Goal: Task Accomplishment & Management: Use online tool/utility

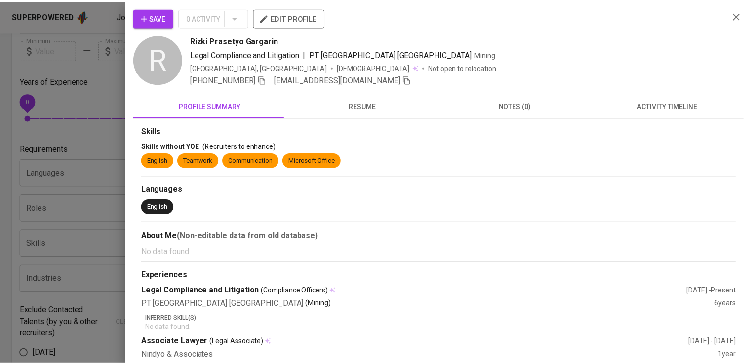
scroll to position [224, 0]
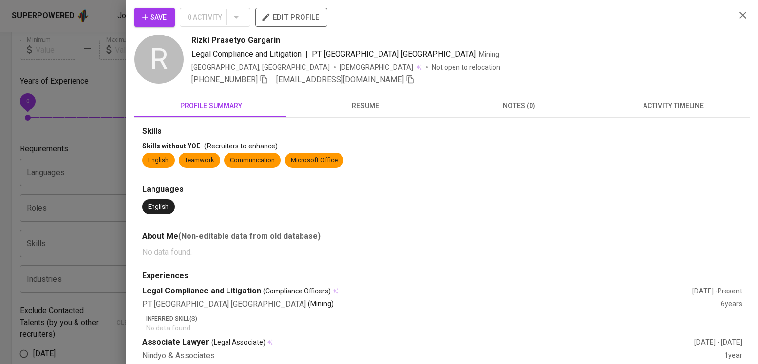
click at [119, 84] on div at bounding box center [379, 182] width 758 height 364
click at [126, 84] on div "Save 0 Activity edit profile R [PERSON_NAME] Gargarin Legal Compliance and Liti…" at bounding box center [442, 182] width 632 height 364
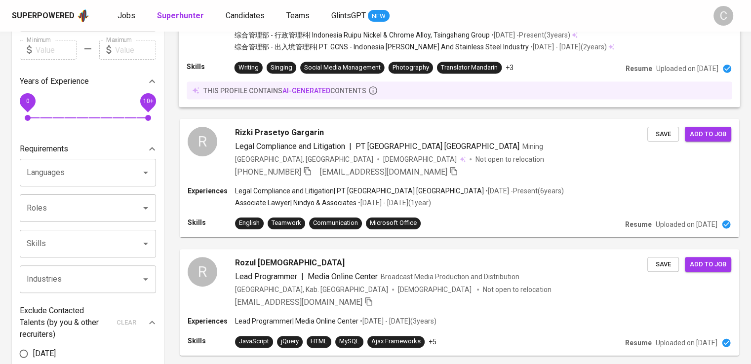
scroll to position [0, 0]
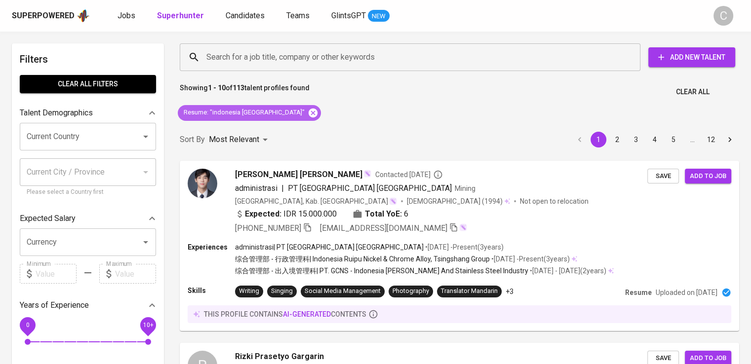
click at [317, 109] on icon at bounding box center [313, 112] width 9 height 9
click at [276, 54] on input "Search for a job title, company or other keywords" at bounding box center [412, 57] width 417 height 19
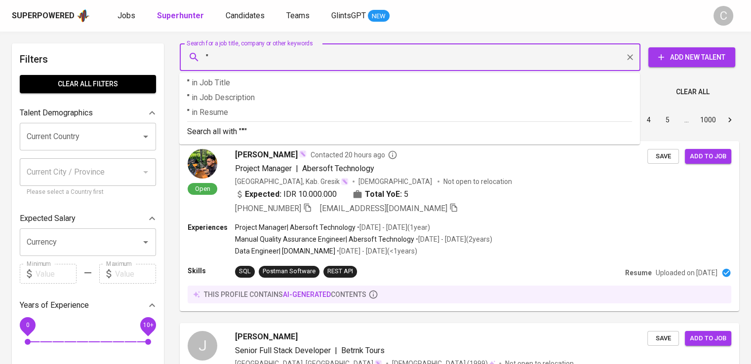
paste input "bhumi energi barakah"
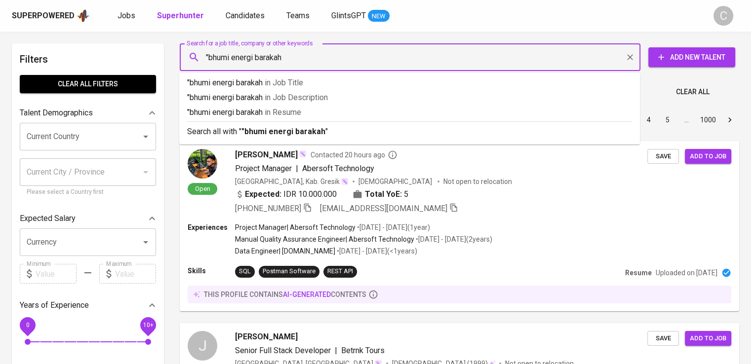
type input ""bhumi energi barakah""
click at [292, 109] on span "in [GEOGRAPHIC_DATA]" at bounding box center [285, 112] width 37 height 9
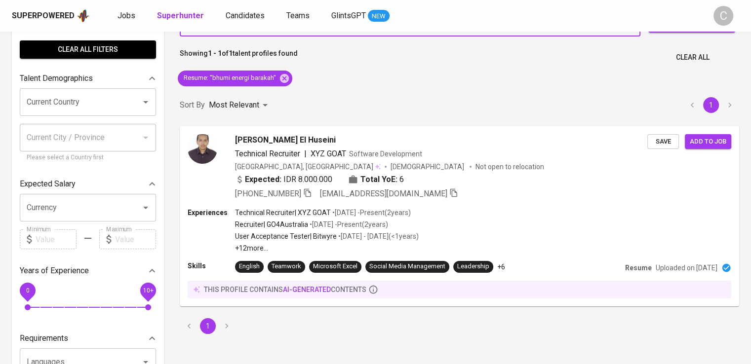
scroll to position [35, 0]
